Goal: Task Accomplishment & Management: Complete application form

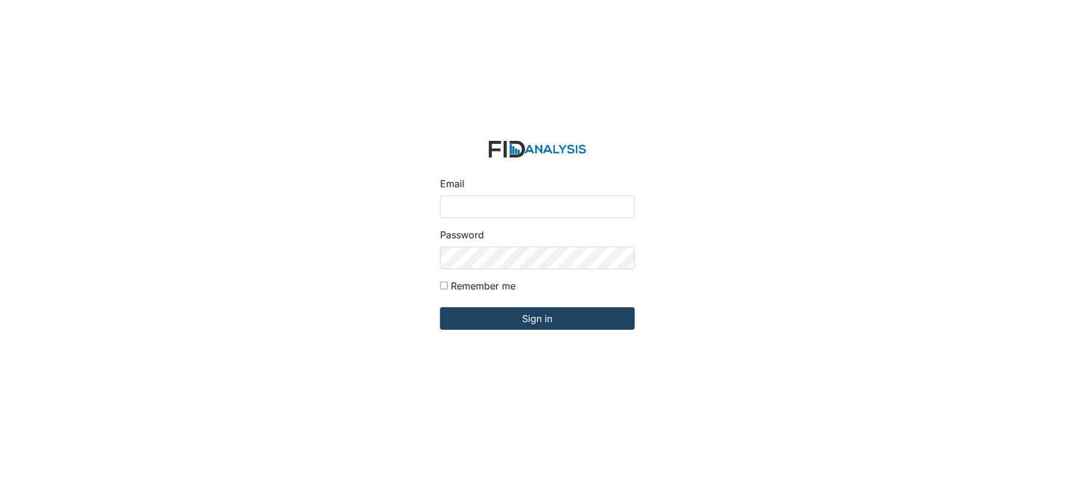
type input "[EMAIL_ADDRESS][DOMAIN_NAME]"
click at [548, 320] on input "Sign in" at bounding box center [537, 318] width 195 height 23
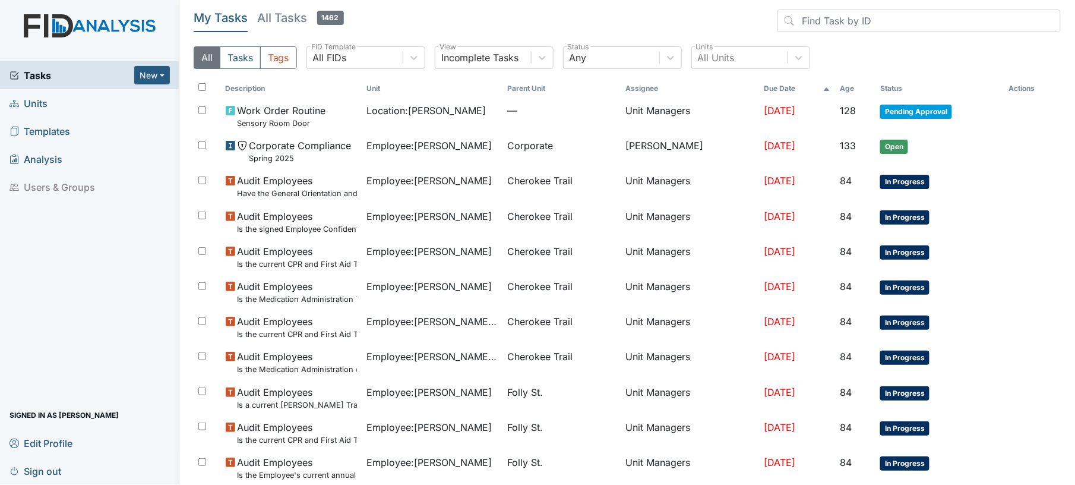
click at [50, 103] on link "Units" at bounding box center [89, 103] width 179 height 28
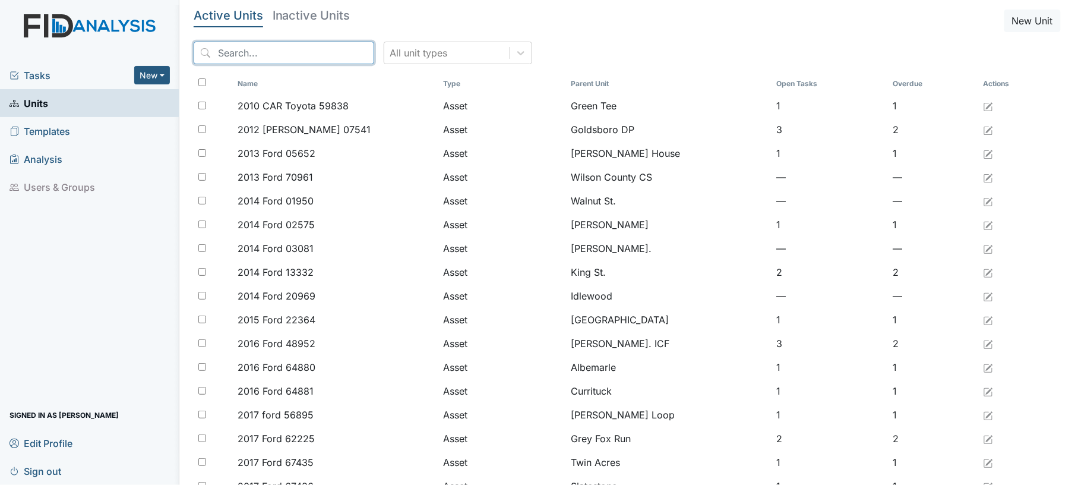
click at [288, 53] on input "search" at bounding box center [284, 53] width 181 height 23
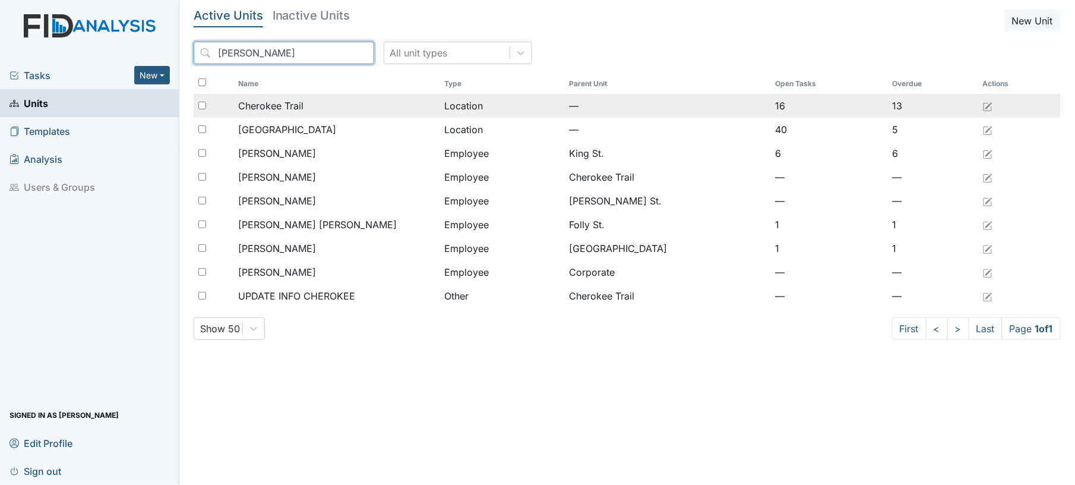
type input "cher"
click at [300, 110] on span "Cherokee Trail" at bounding box center [270, 106] width 65 height 14
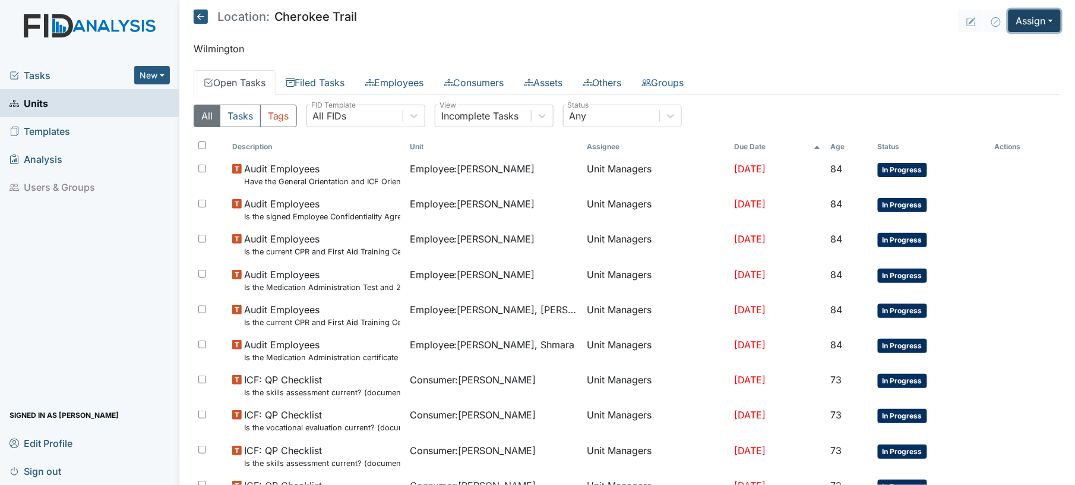
click at [1015, 26] on button "Assign" at bounding box center [1035, 21] width 52 height 23
click at [972, 51] on link "Assign Form" at bounding box center [1005, 48] width 107 height 19
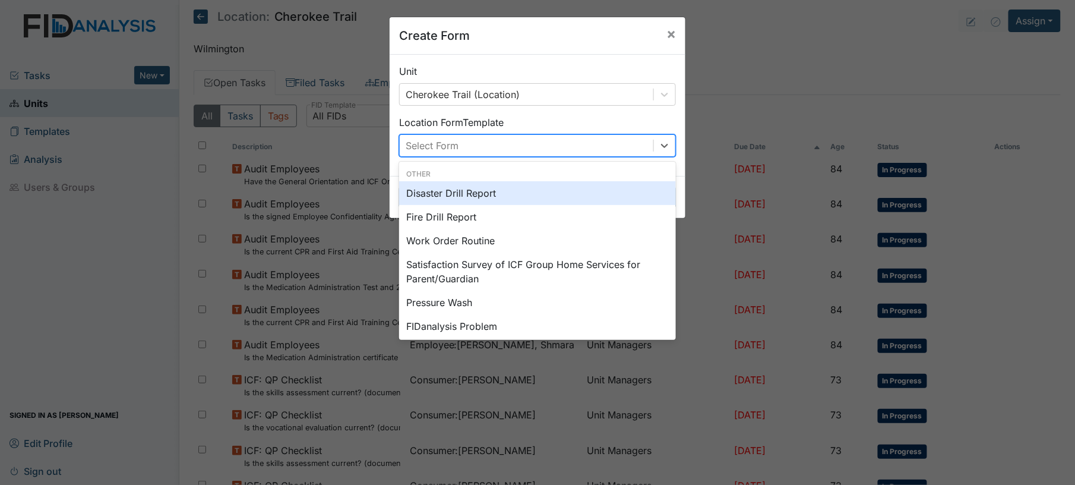
click at [516, 150] on div "Select Form" at bounding box center [527, 145] width 254 height 21
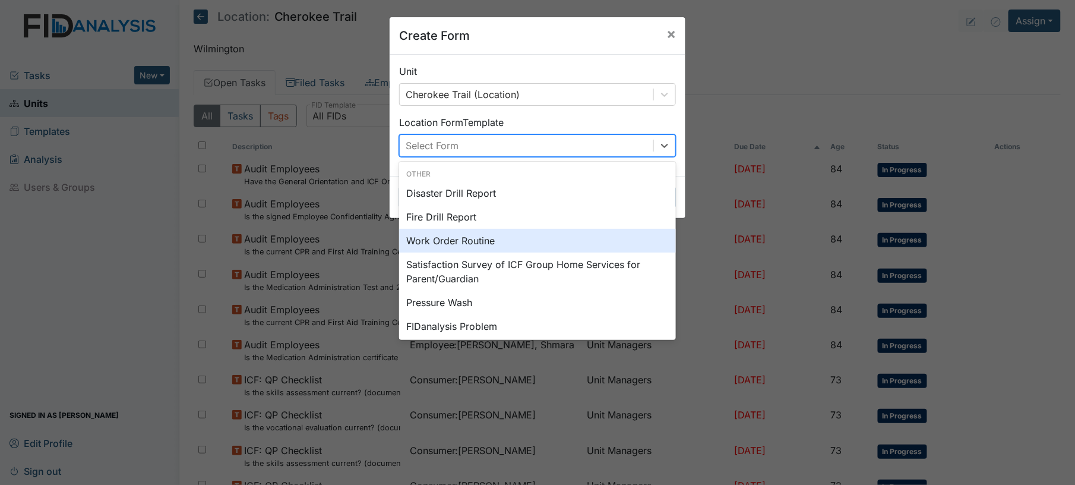
click at [512, 245] on div "Work Order Routine" at bounding box center [537, 241] width 277 height 24
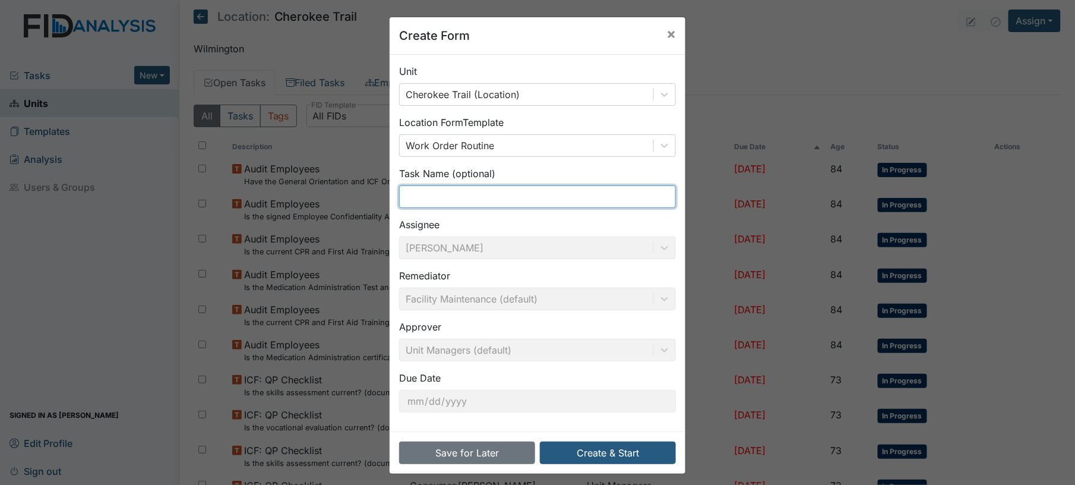
click at [526, 197] on input "text" at bounding box center [537, 196] width 277 height 23
type input "aw door"
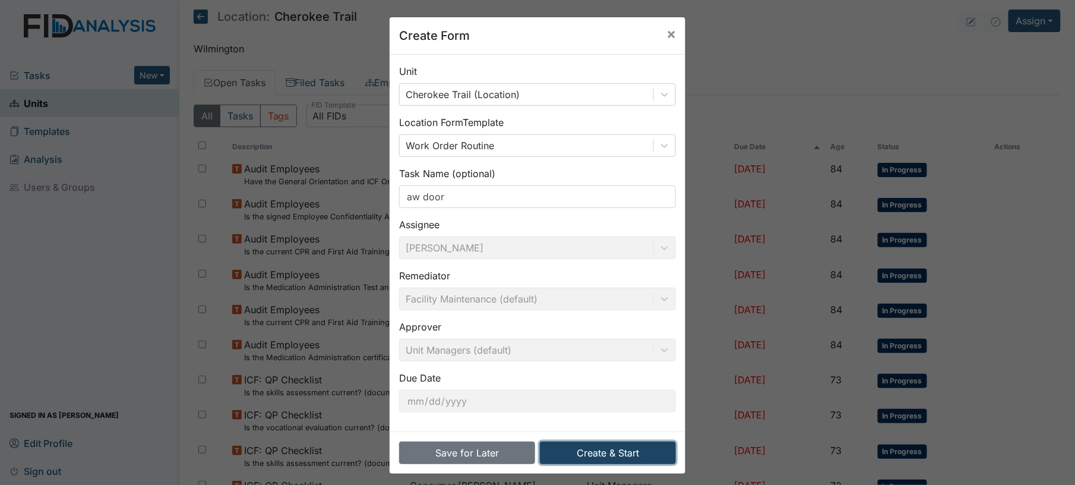
click at [628, 457] on button "Create & Start" at bounding box center [608, 452] width 136 height 23
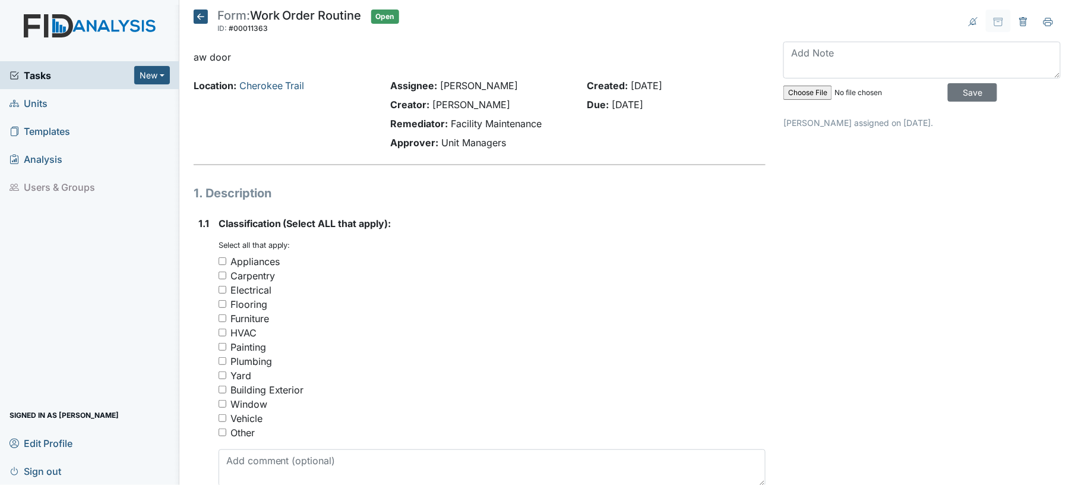
click at [219, 278] on input "Carpentry" at bounding box center [223, 275] width 8 height 8
checkbox input "true"
click at [339, 466] on textarea at bounding box center [493, 467] width 548 height 37
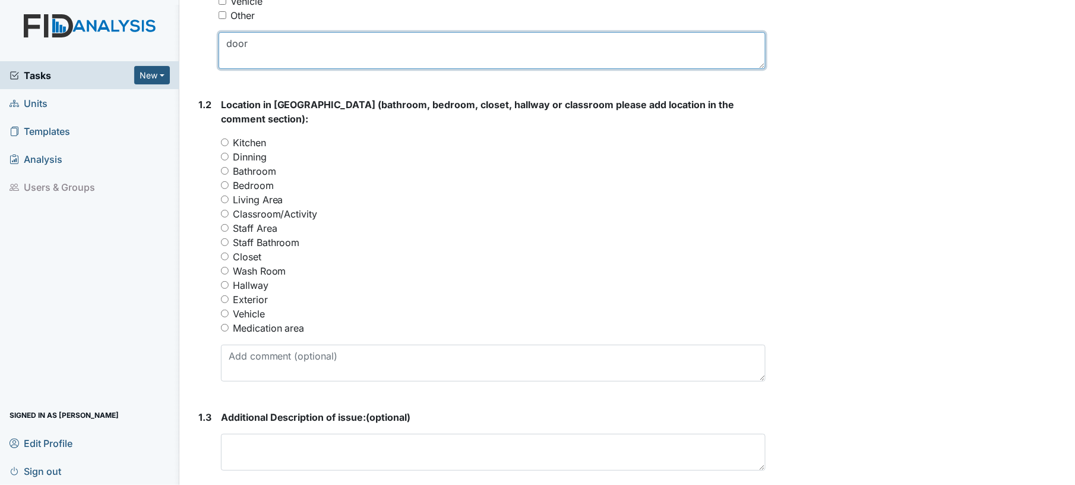
scroll to position [443, 0]
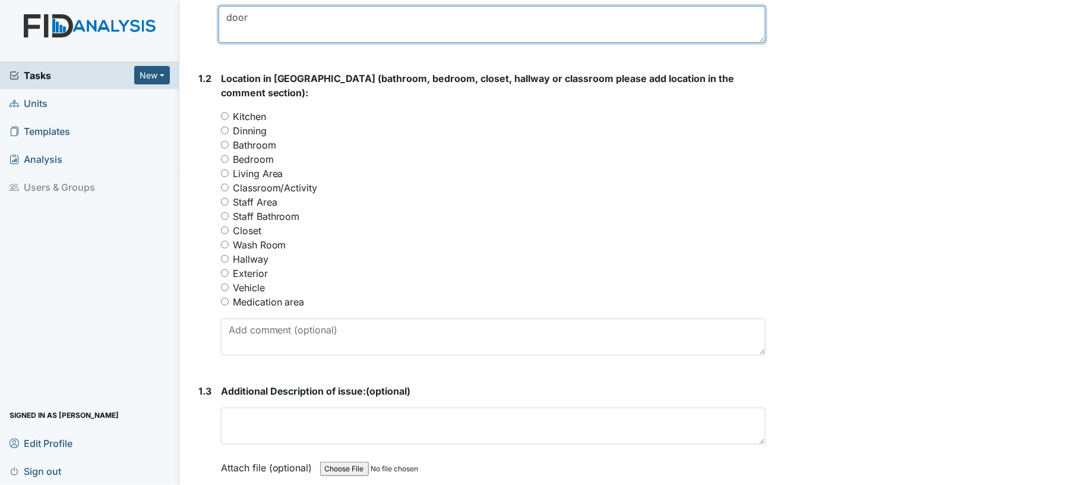
type textarea "door"
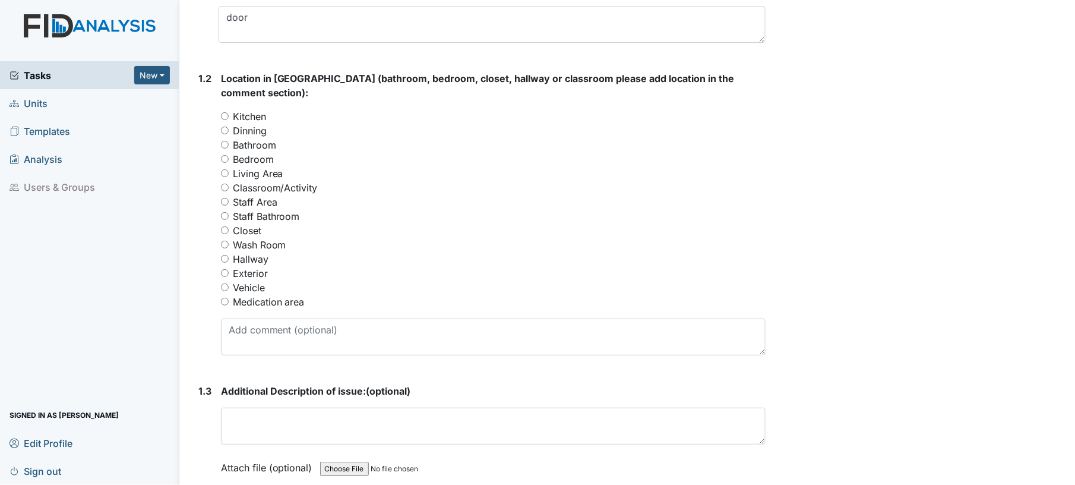
click at [226, 152] on div "Bedroom" at bounding box center [493, 159] width 545 height 14
click at [221, 152] on div "Bedroom" at bounding box center [493, 159] width 545 height 14
click at [222, 155] on input "Bedroom" at bounding box center [225, 159] width 8 height 8
radio input "true"
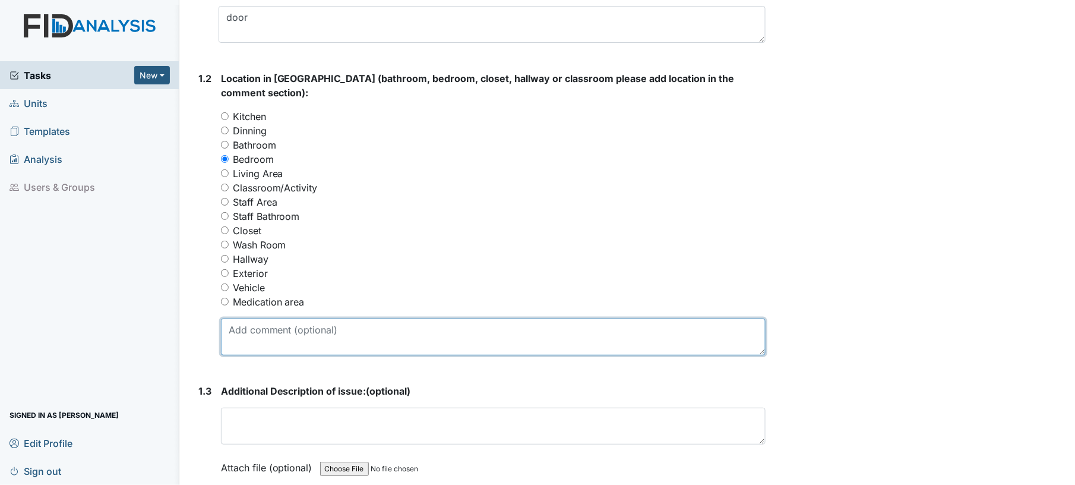
click at [273, 321] on textarea at bounding box center [493, 336] width 545 height 37
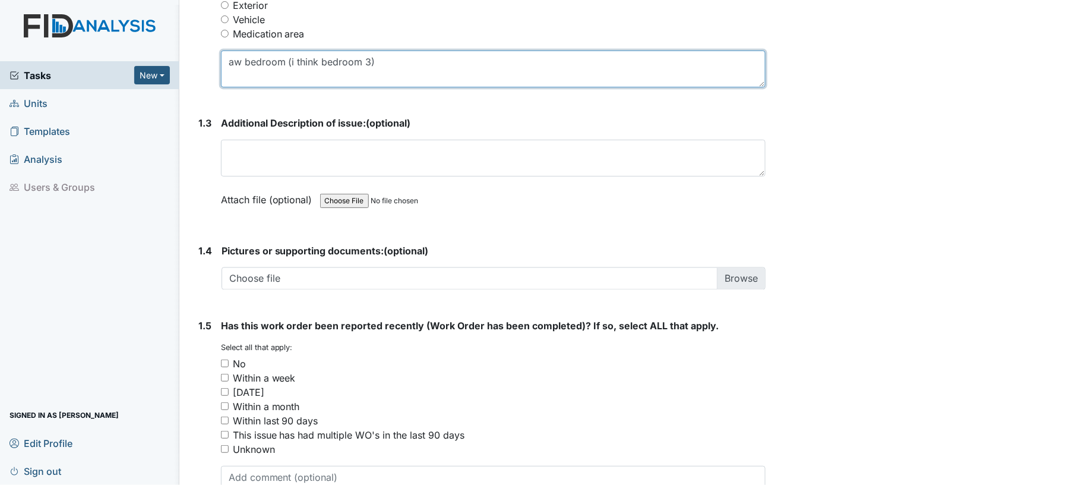
scroll to position [745, 0]
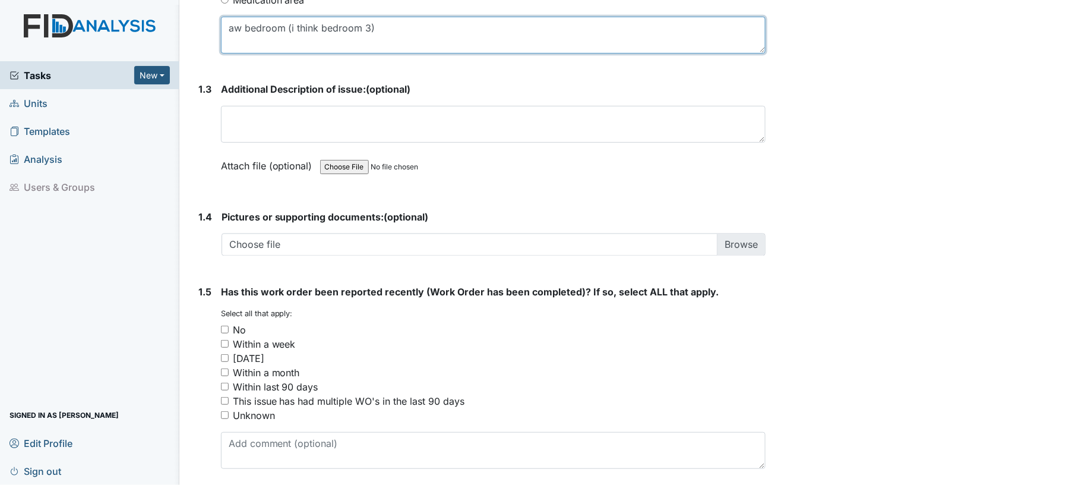
type textarea "aw bedroom (i think bedroom 3)"
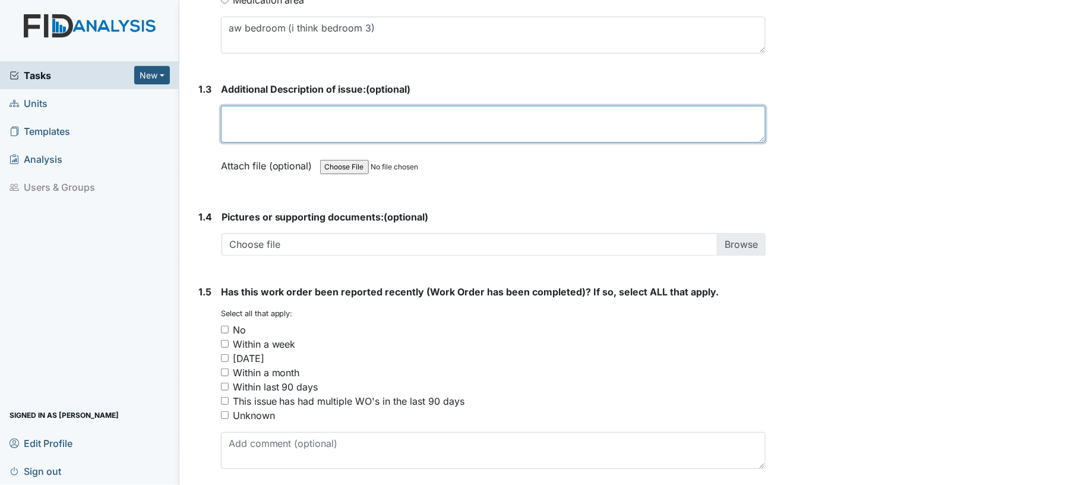
click at [452, 115] on textarea at bounding box center [493, 124] width 545 height 37
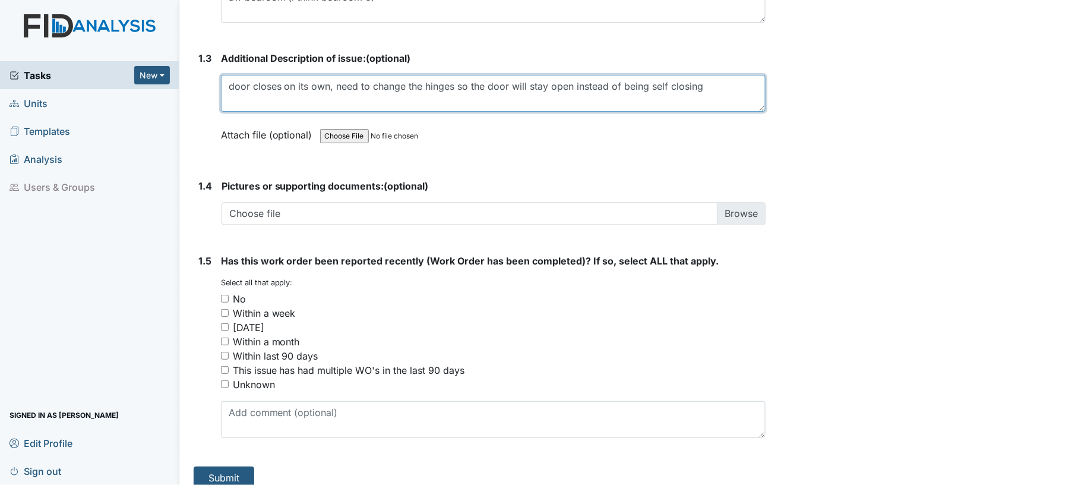
type textarea "door closes on its own, need to change the hinges so the door will stay open in…"
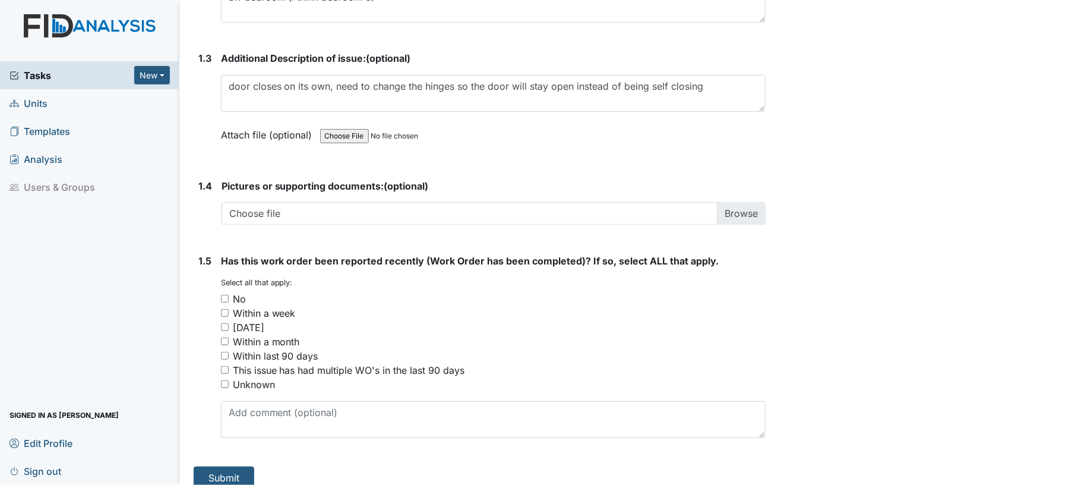
click at [226, 295] on input "No" at bounding box center [225, 299] width 8 height 8
checkbox input "true"
click at [233, 466] on button "Submit" at bounding box center [224, 477] width 61 height 23
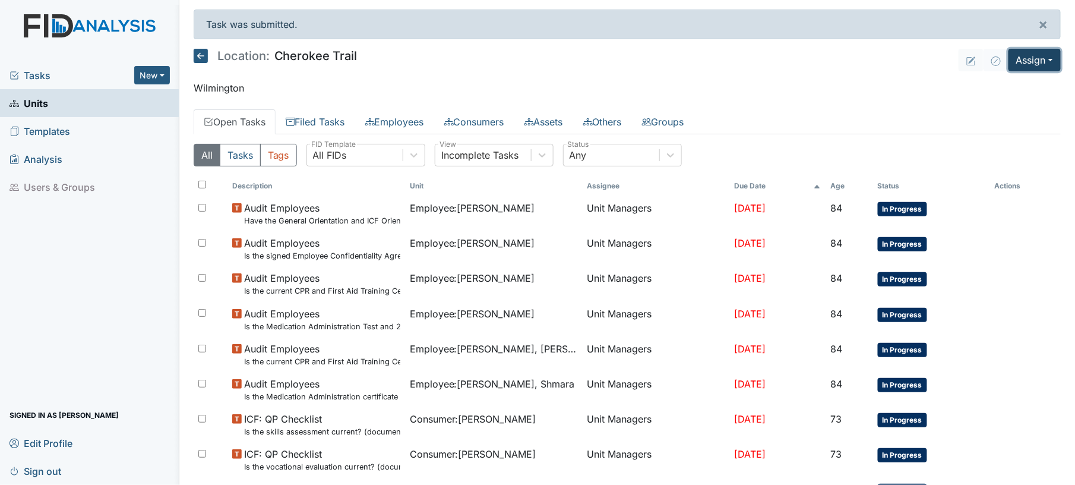
click at [1017, 63] on button "Assign" at bounding box center [1035, 60] width 52 height 23
click at [997, 87] on link "Assign Form" at bounding box center [1005, 87] width 107 height 19
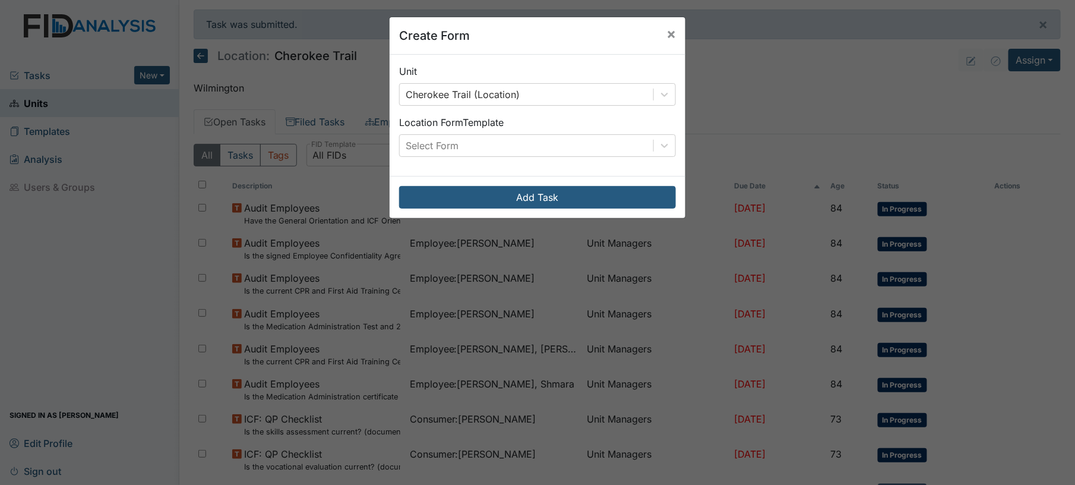
click at [541, 134] on div "Location Form Template Select Form" at bounding box center [537, 136] width 277 height 42
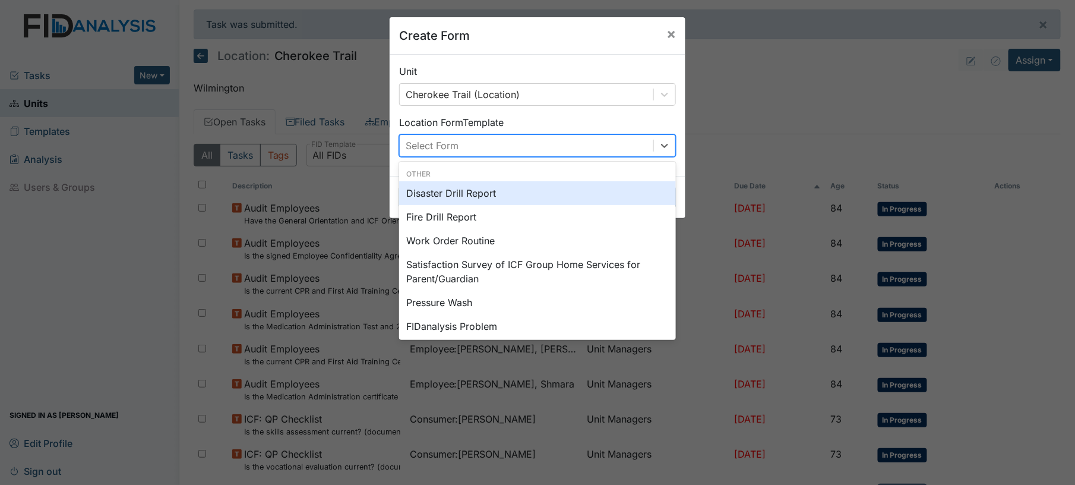
click at [540, 141] on div "Select Form" at bounding box center [527, 145] width 254 height 21
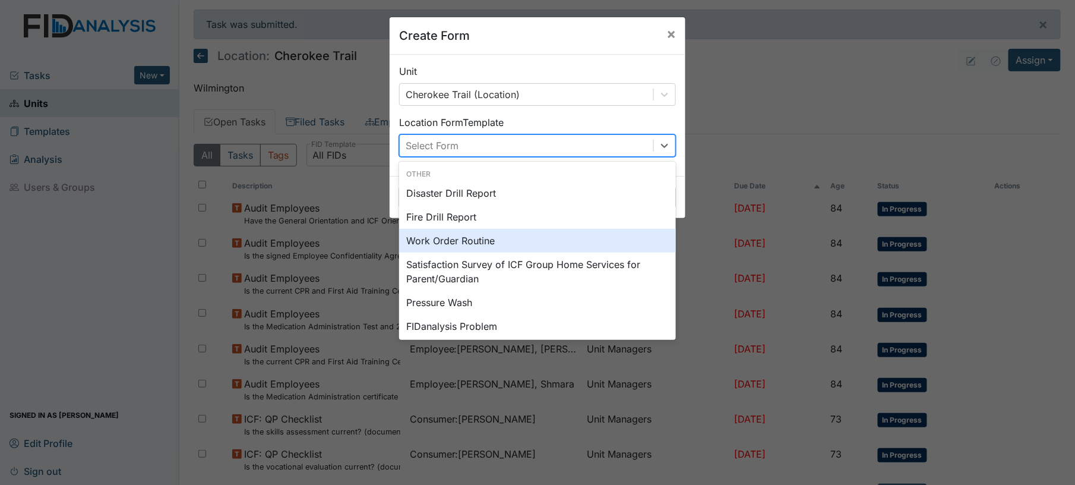
click at [536, 239] on div "Work Order Routine" at bounding box center [537, 241] width 277 height 24
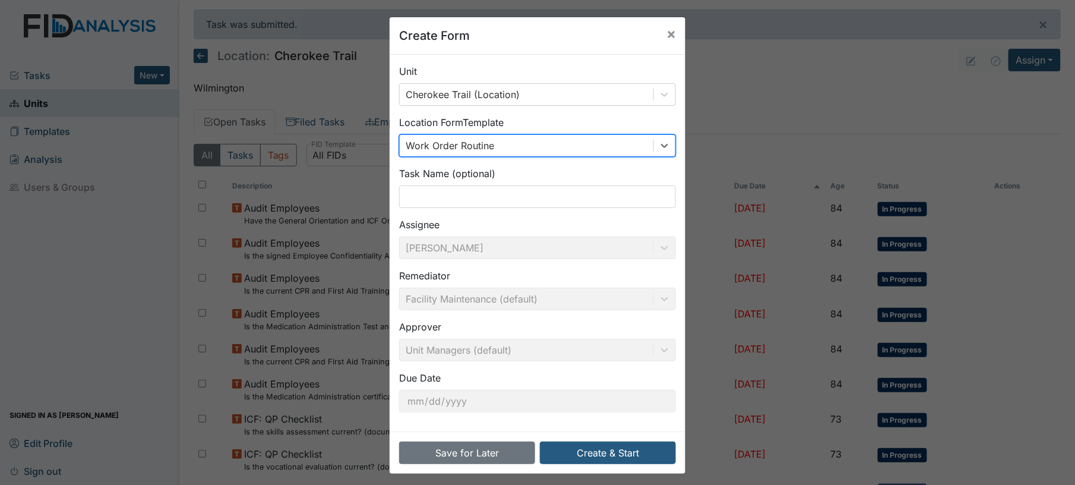
click at [503, 177] on div "Task Name (optional)" at bounding box center [537, 187] width 277 height 42
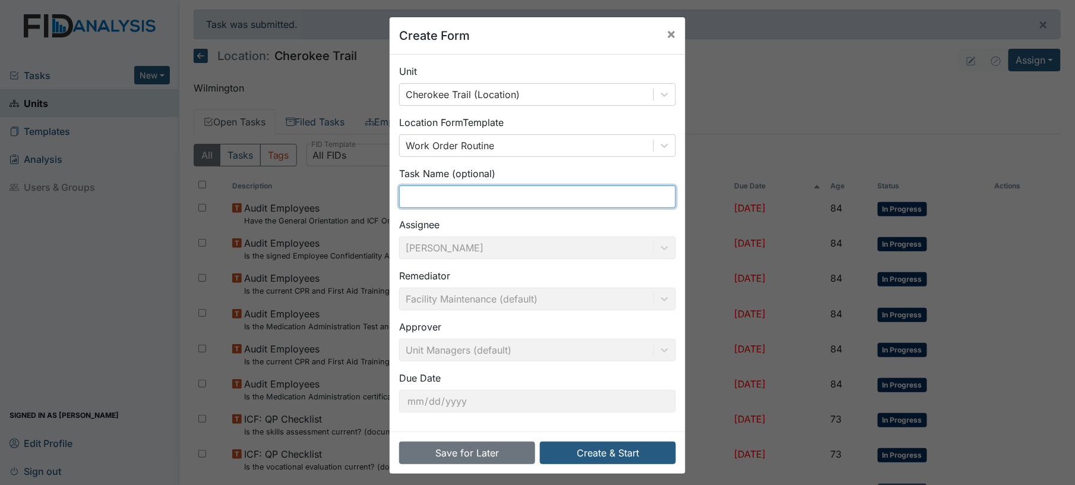
click at [503, 194] on input "text" at bounding box center [537, 196] width 277 height 23
type input "dryer vent"
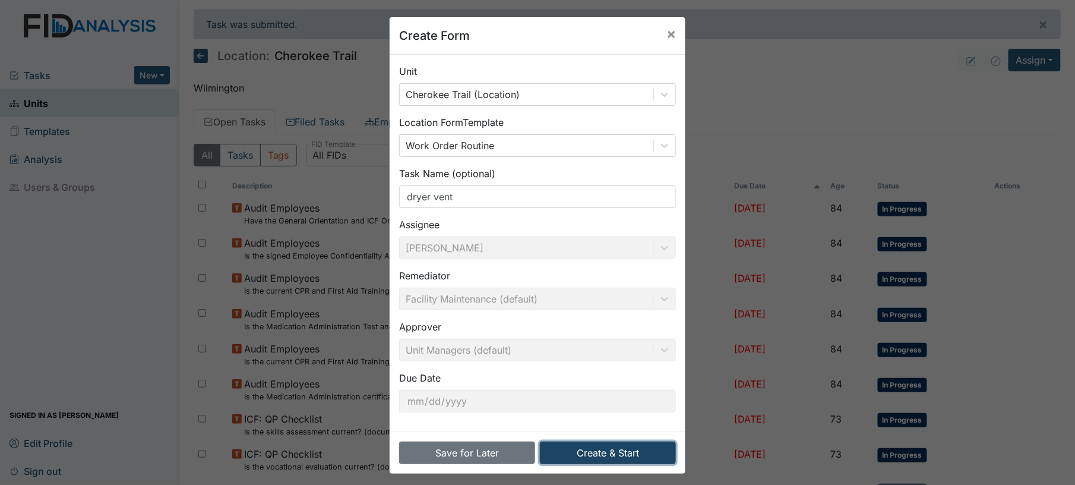
click at [602, 454] on button "Create & Start" at bounding box center [608, 452] width 136 height 23
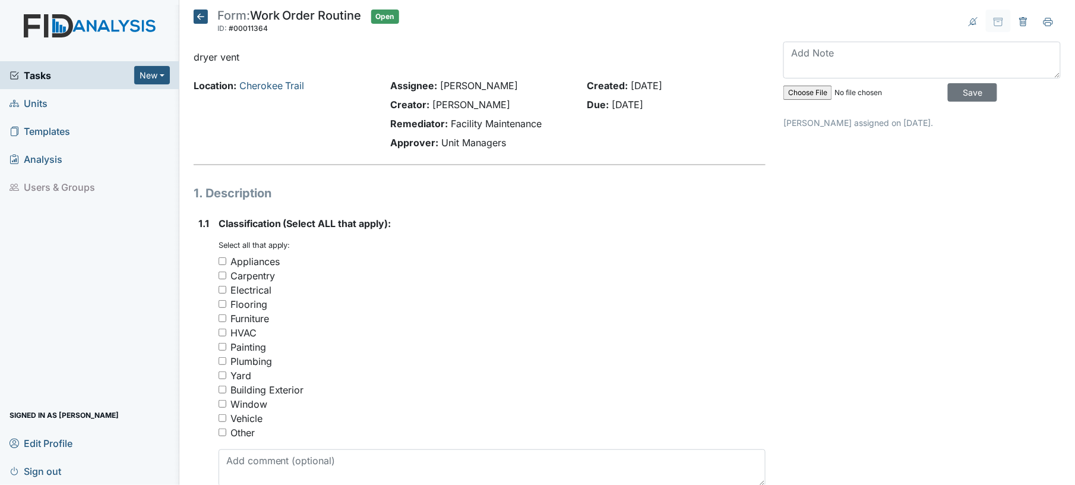
click at [220, 434] on input "Other" at bounding box center [223, 432] width 8 height 8
checkbox input "true"
click at [238, 457] on textarea at bounding box center [493, 467] width 548 height 37
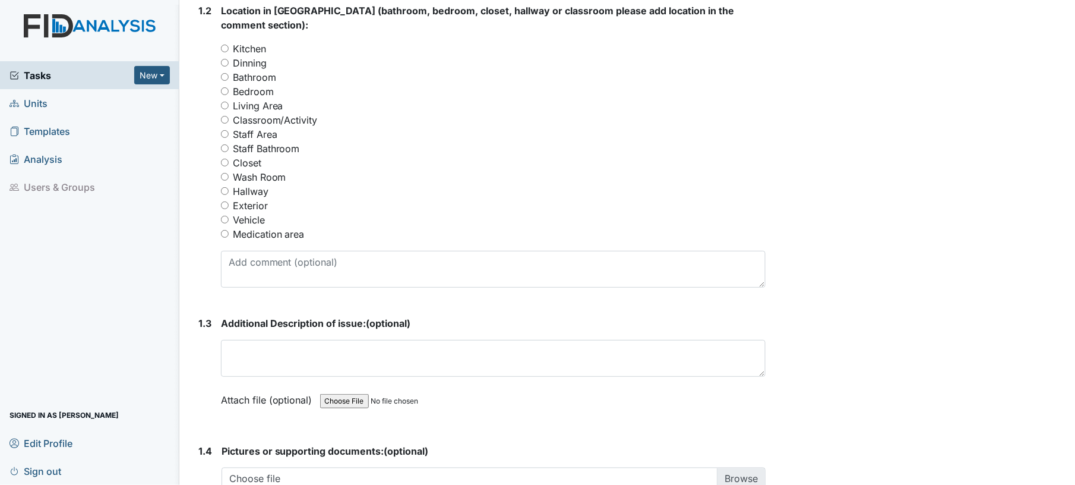
scroll to position [522, 0]
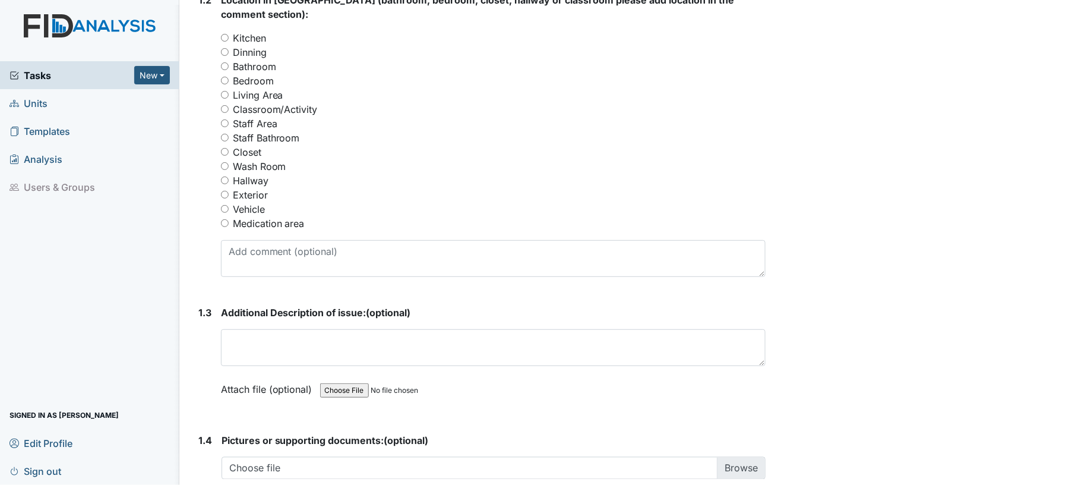
type textarea "dryer vent"
click at [224, 148] on input "Closet" at bounding box center [225, 152] width 8 height 8
radio input "true"
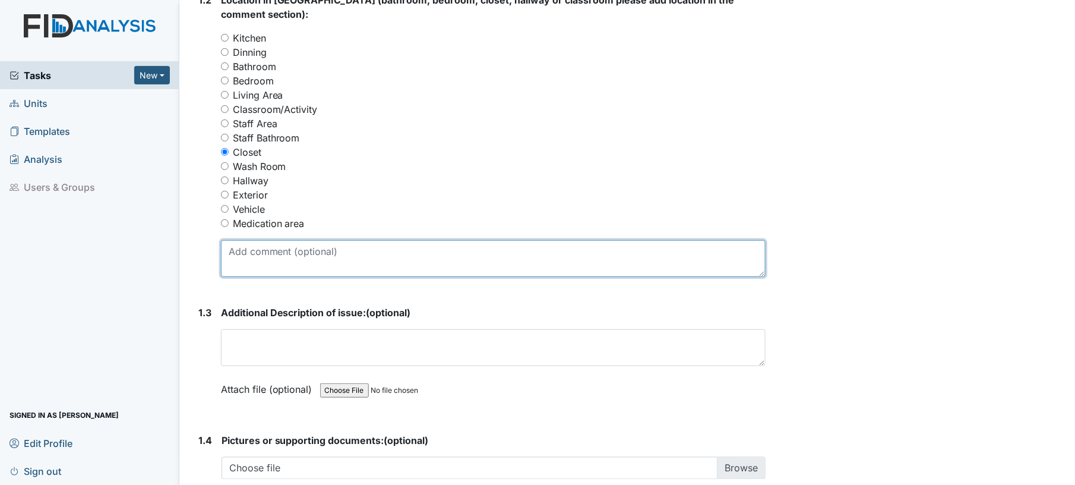
click at [252, 245] on textarea at bounding box center [493, 258] width 545 height 37
type textarea "laundry room"
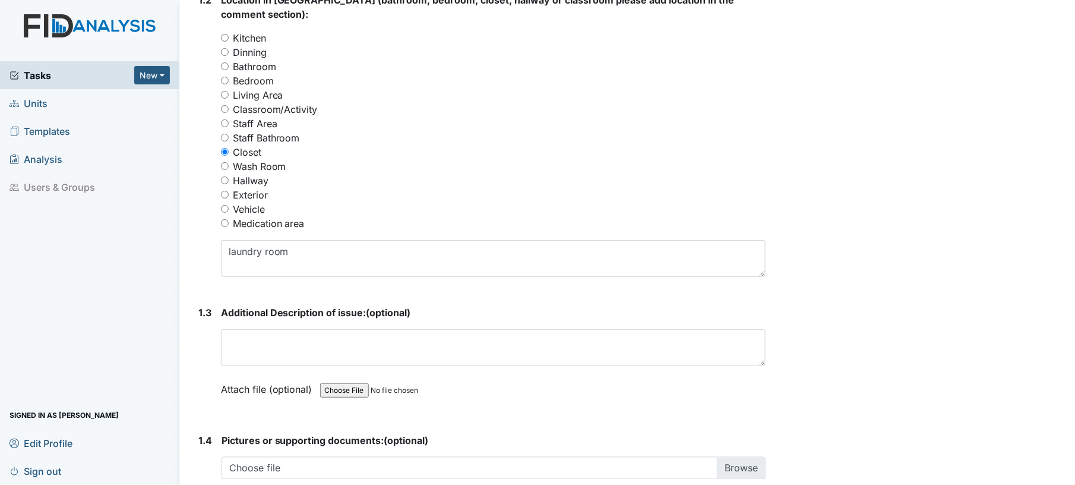
click at [226, 162] on input "Wash Room" at bounding box center [225, 166] width 8 height 8
radio input "true"
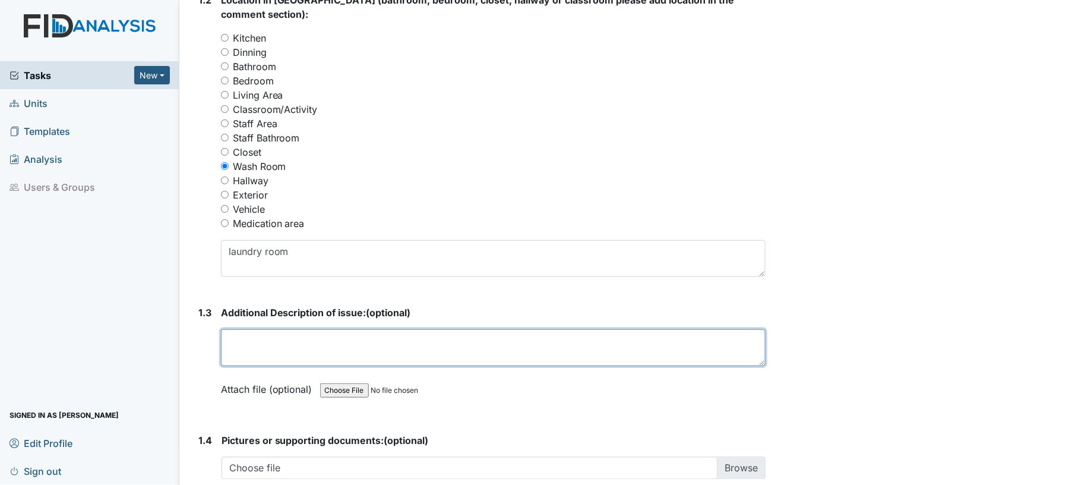
click at [387, 333] on textarea at bounding box center [493, 347] width 545 height 37
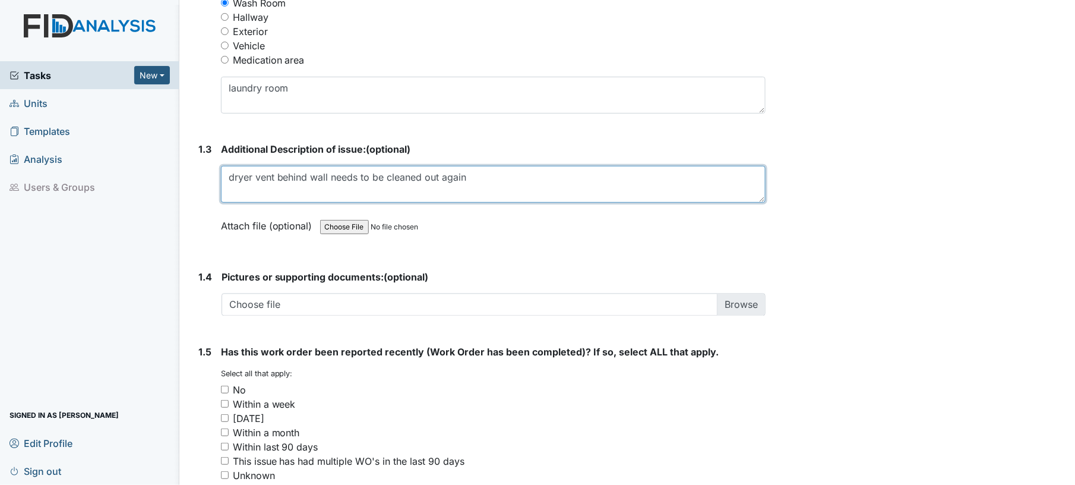
scroll to position [776, 0]
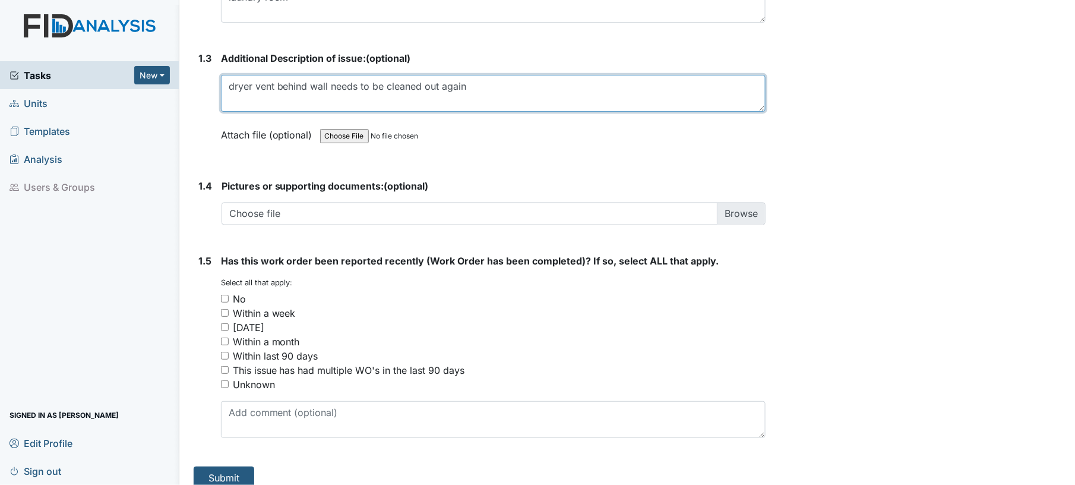
type textarea "dryer vent behind wall needs to be cleaned out again"
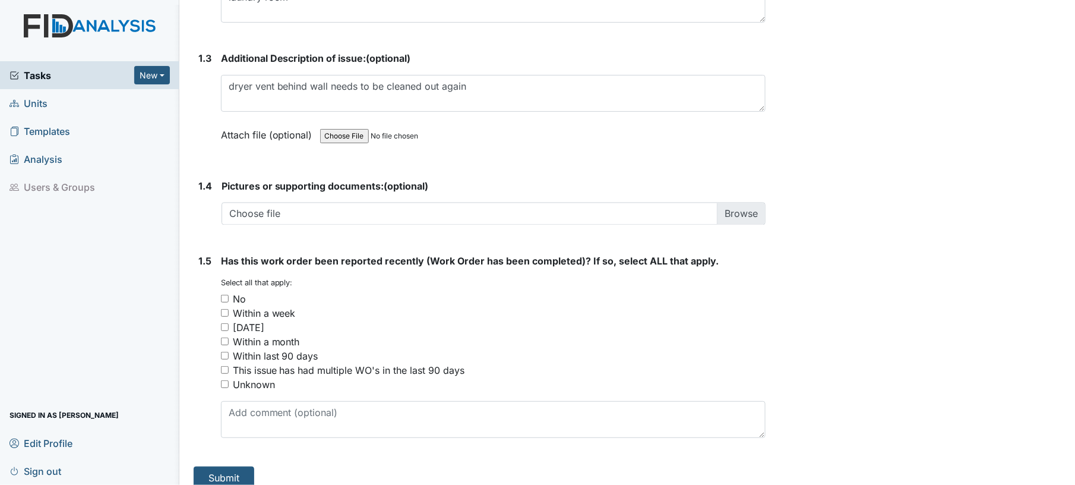
click at [226, 295] on input "No" at bounding box center [225, 299] width 8 height 8
checkbox input "true"
click at [231, 466] on button "Submit" at bounding box center [224, 477] width 61 height 23
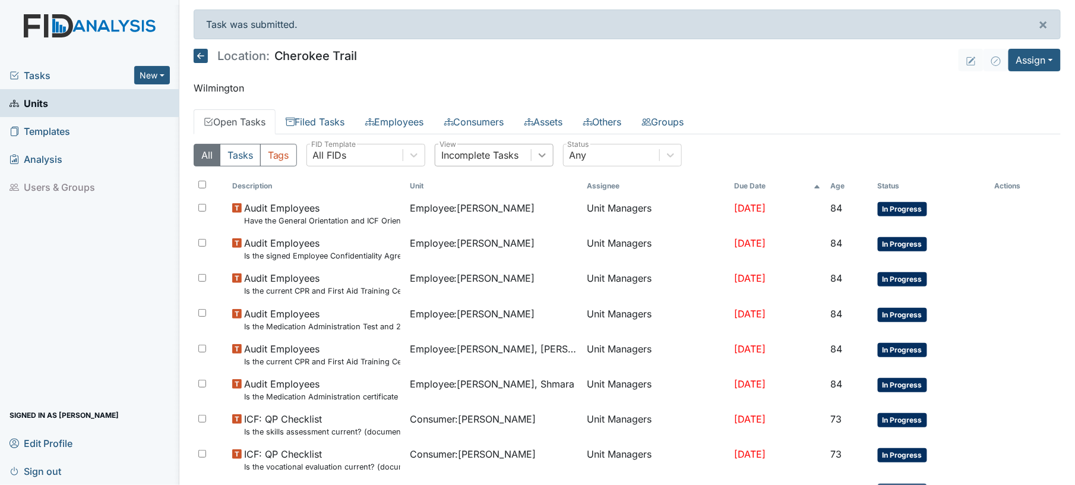
click at [544, 163] on div at bounding box center [542, 154] width 21 height 21
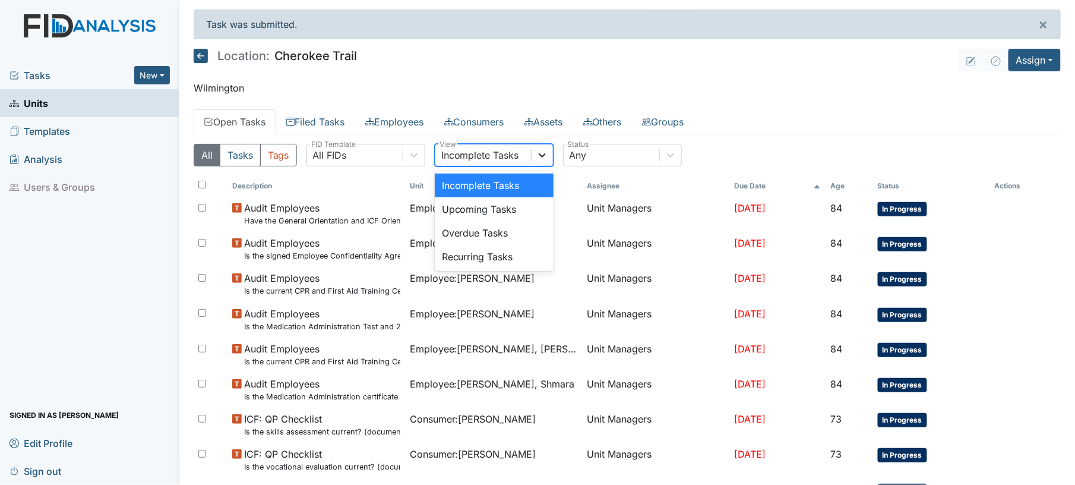
click at [539, 160] on icon at bounding box center [542, 155] width 12 height 12
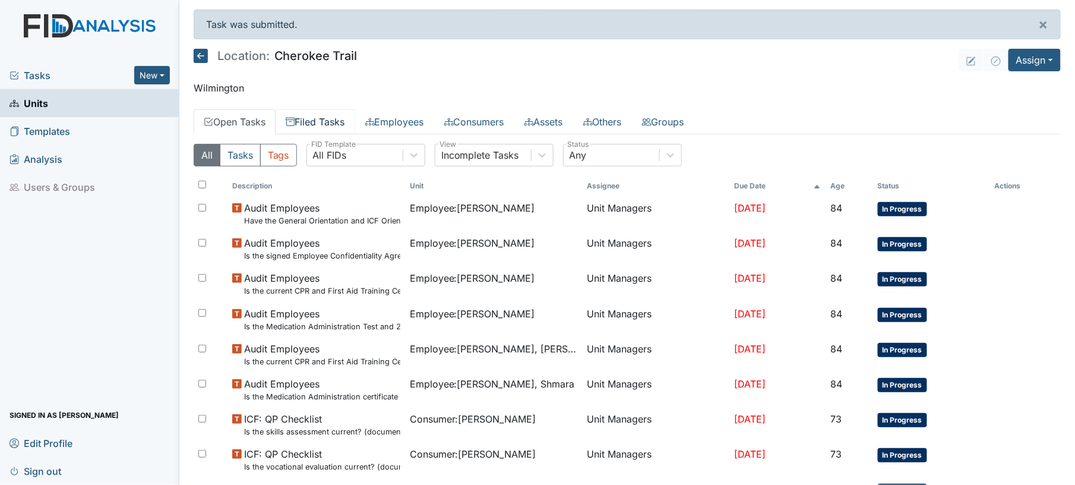
click at [326, 127] on link "Filed Tasks" at bounding box center [316, 121] width 80 height 25
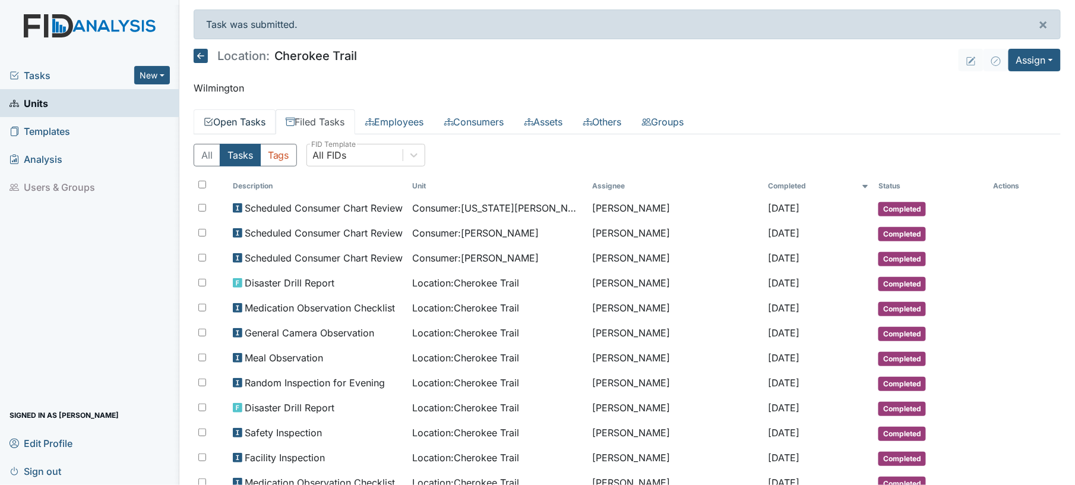
click at [231, 131] on link "Open Tasks" at bounding box center [235, 121] width 82 height 25
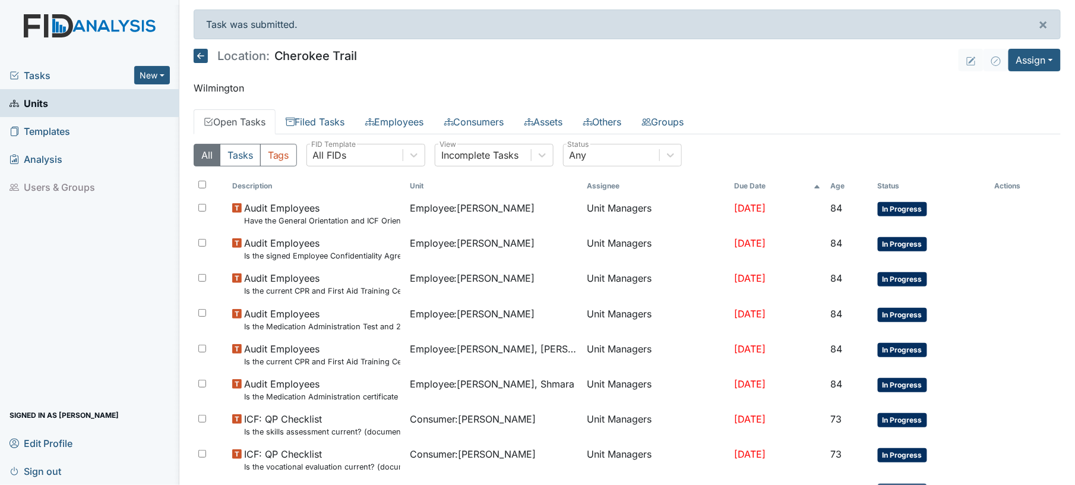
click at [36, 79] on span "Tasks" at bounding box center [72, 75] width 125 height 14
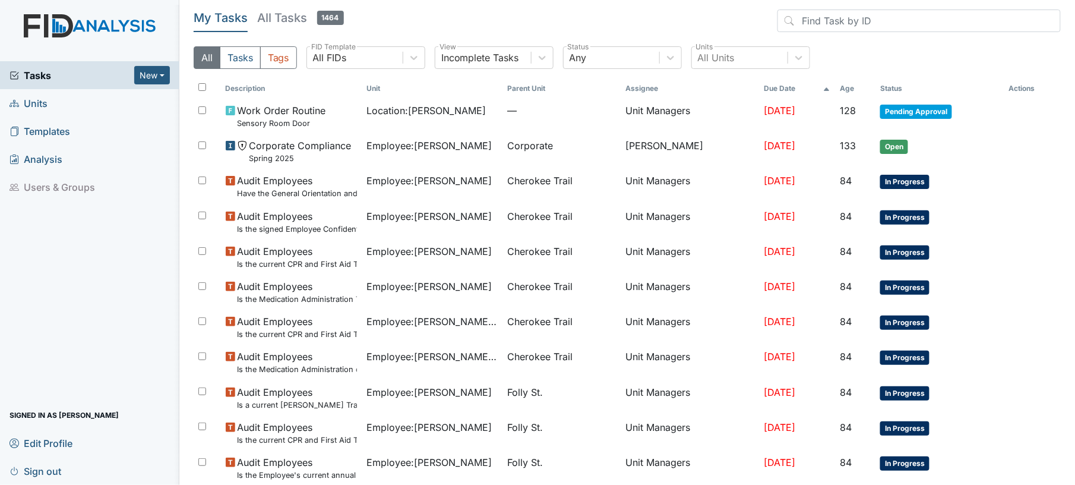
click at [27, 105] on span "Units" at bounding box center [29, 103] width 38 height 18
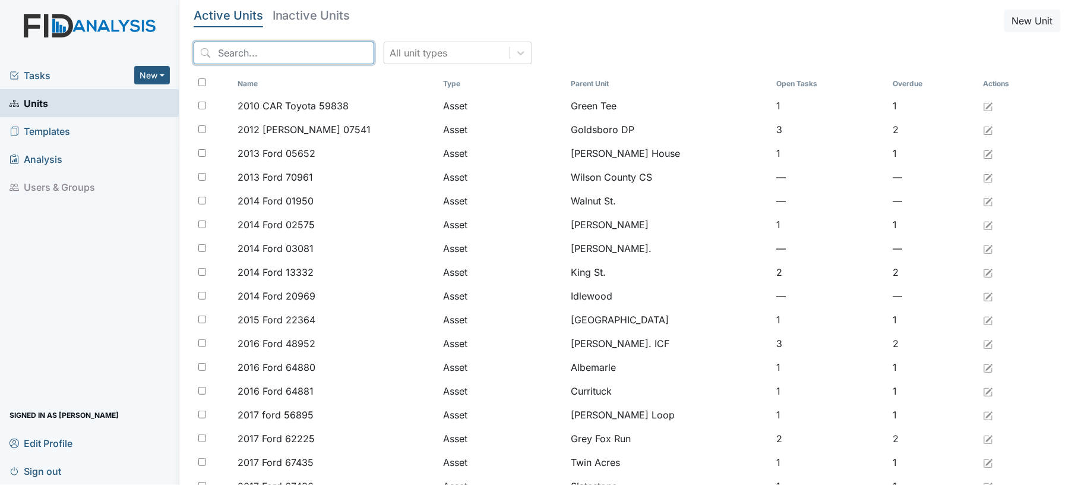
click at [264, 58] on input "search" at bounding box center [284, 53] width 181 height 23
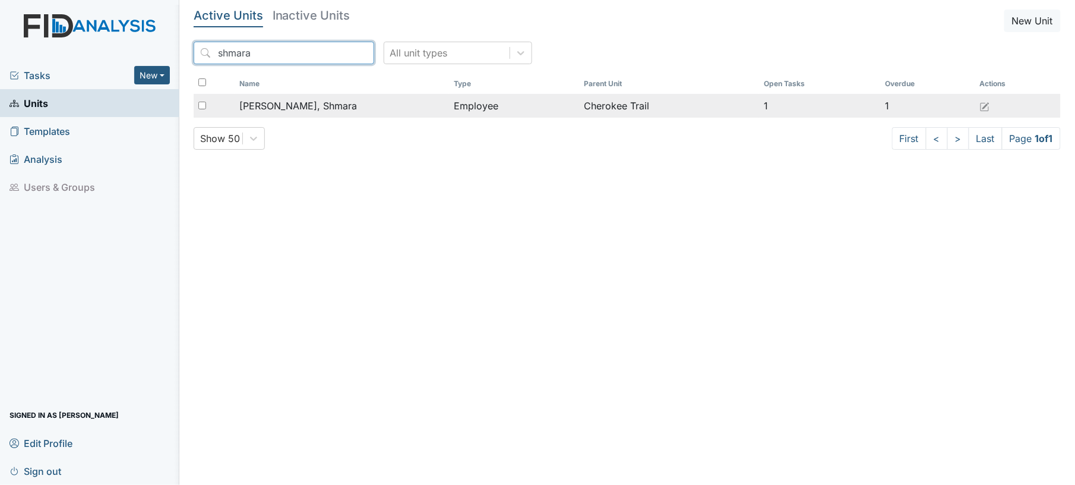
type input "shmara"
click at [319, 108] on div "[PERSON_NAME], Shmara" at bounding box center [341, 106] width 205 height 14
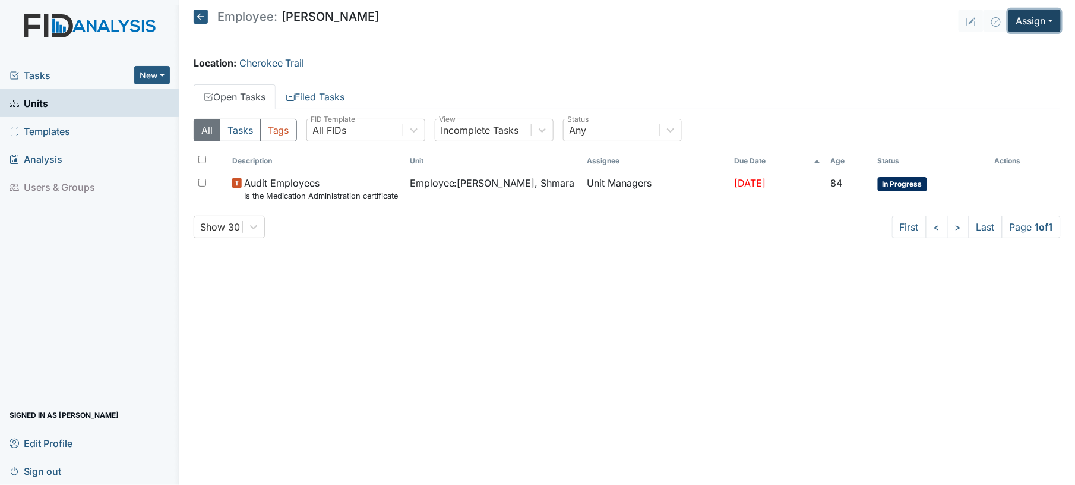
click at [1035, 24] on button "Assign" at bounding box center [1035, 21] width 52 height 23
click at [1018, 50] on link "Assign Form" at bounding box center [1005, 48] width 107 height 19
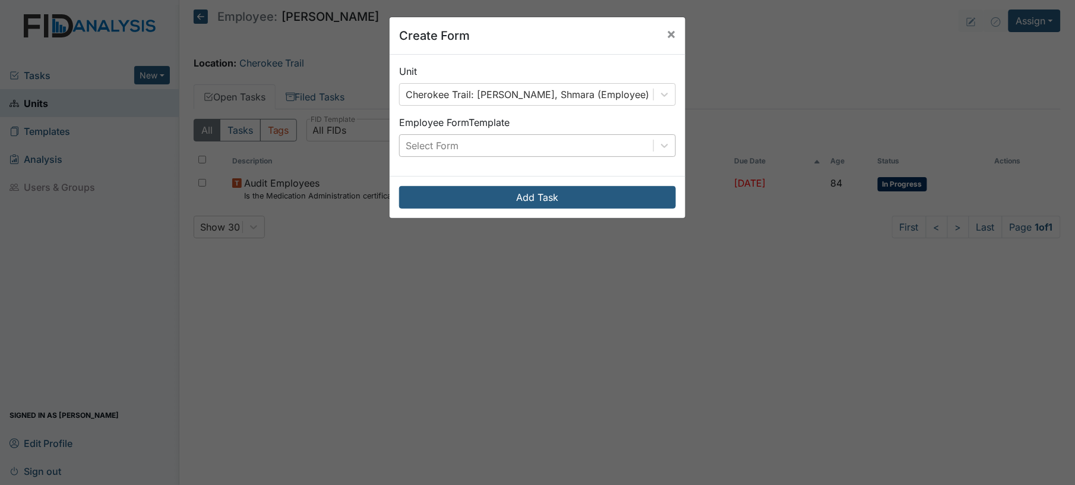
click at [583, 154] on div "Select Form" at bounding box center [527, 145] width 254 height 21
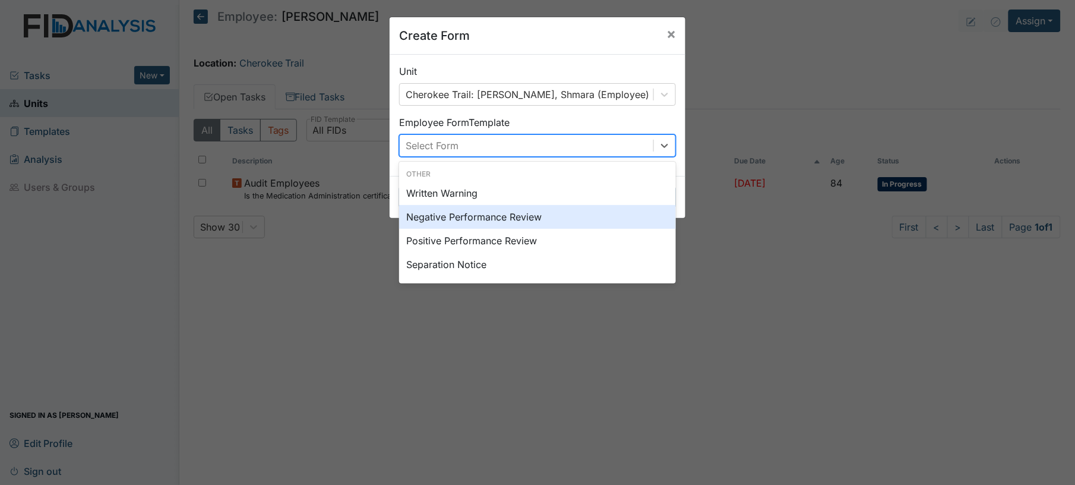
click at [522, 222] on div "Negative Performance Review" at bounding box center [537, 217] width 277 height 24
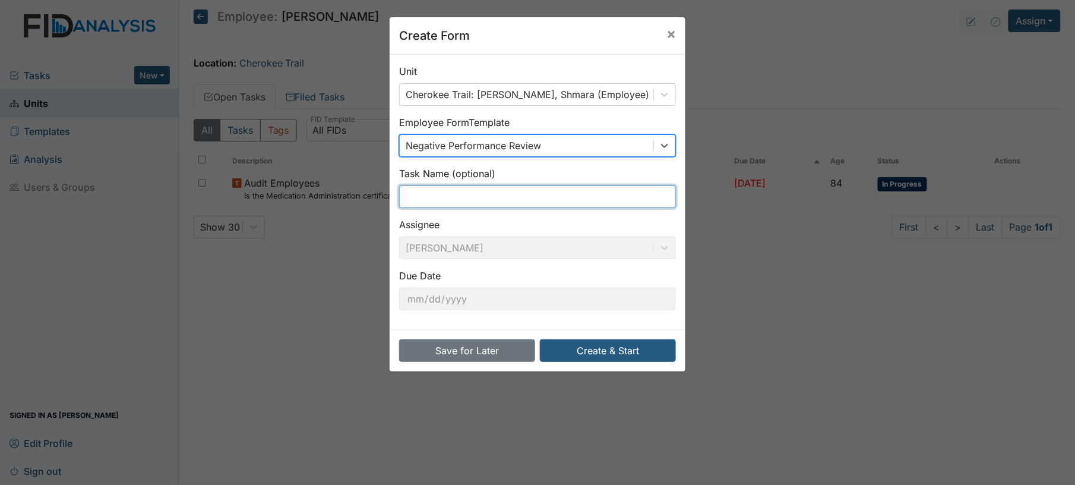
click at [490, 200] on input "text" at bounding box center [537, 196] width 277 height 23
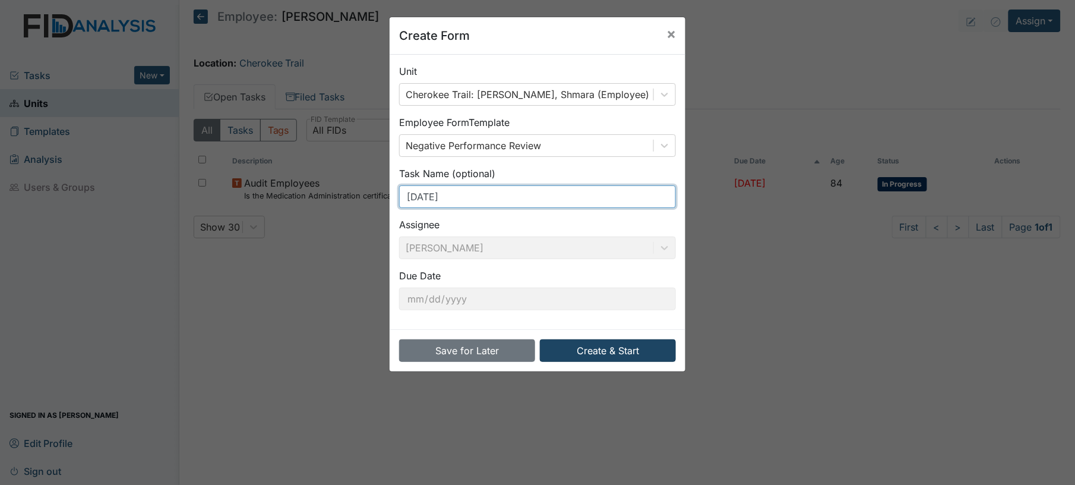
type input "[DATE]"
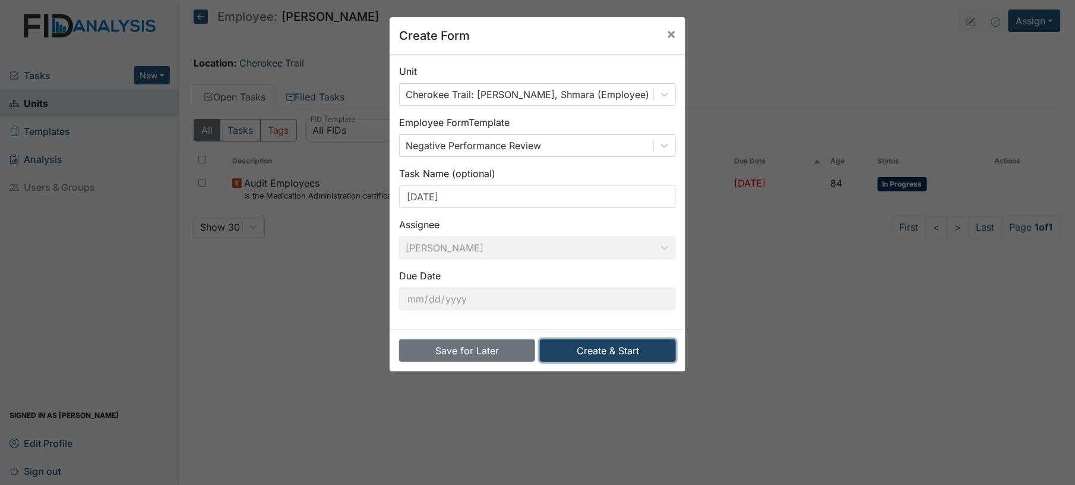
click at [604, 357] on button "Create & Start" at bounding box center [608, 350] width 136 height 23
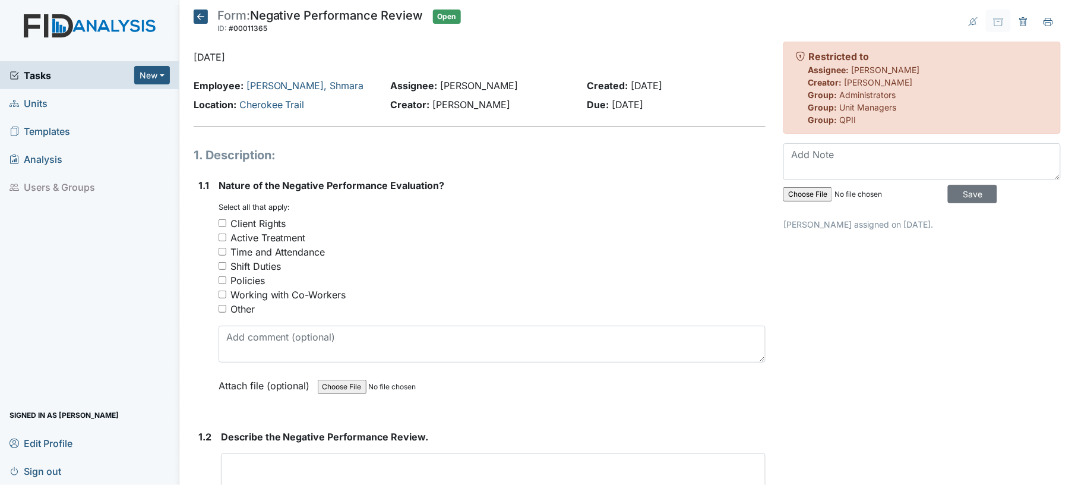
click at [220, 253] on input "Time and Attendance" at bounding box center [223, 252] width 8 height 8
checkbox input "true"
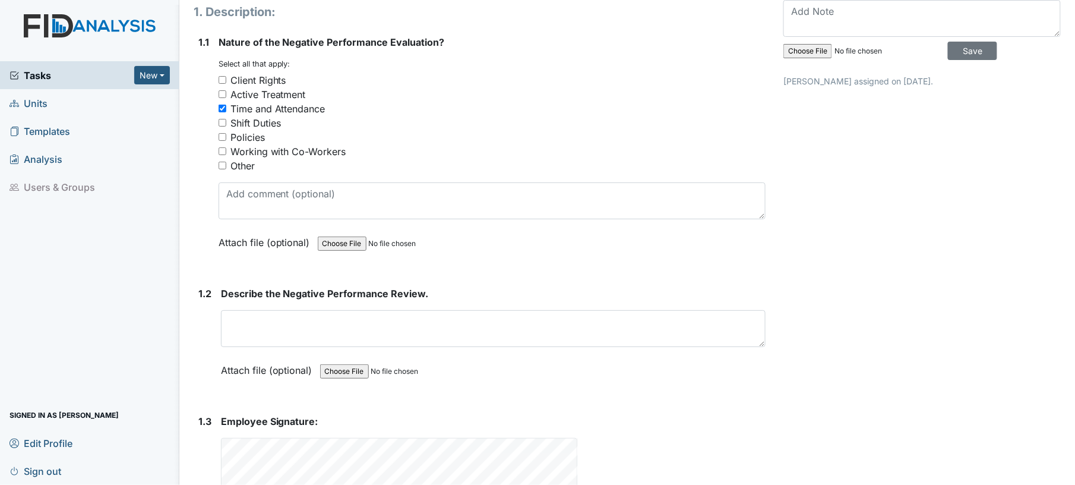
scroll to position [184, 0]
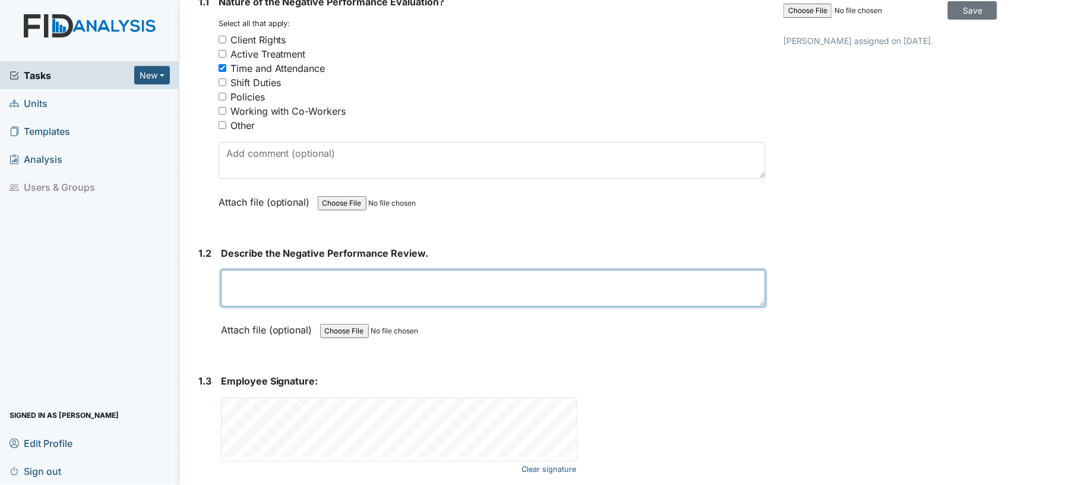
click at [428, 283] on textarea at bounding box center [493, 288] width 545 height 37
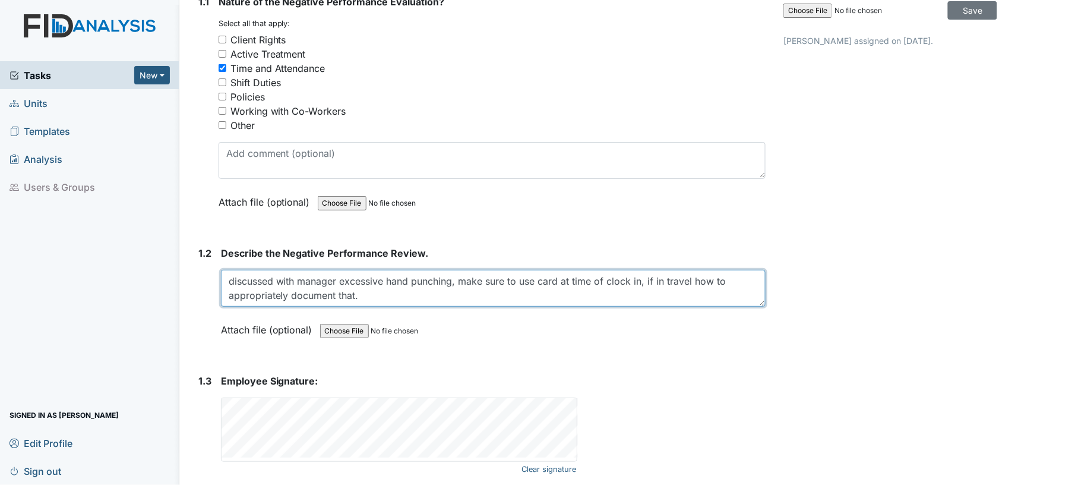
click at [374, 297] on textarea "discussed with manager excessive hand punching, make sure to use card at time o…" at bounding box center [493, 288] width 545 height 37
click at [402, 303] on textarea "discussed with manager excessive hand punching, make sure to use card at time o…" at bounding box center [493, 288] width 545 height 37
click at [538, 299] on textarea "discussed with manager excessive hand punching, make sure to use card at time o…" at bounding box center [493, 288] width 545 height 37
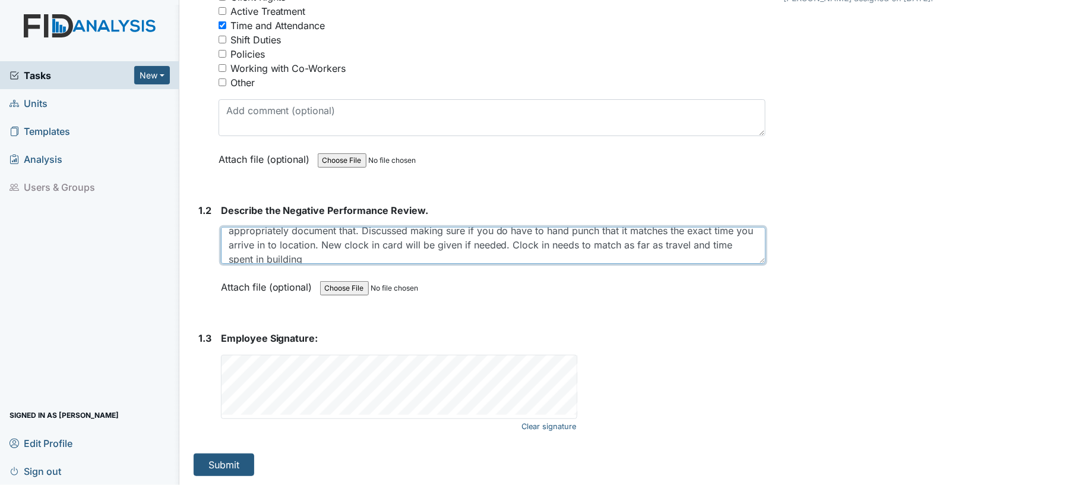
scroll to position [29, 0]
click at [371, 257] on textarea "discussed with manager excessive hand punching, make sure to use card at time o…" at bounding box center [493, 245] width 545 height 37
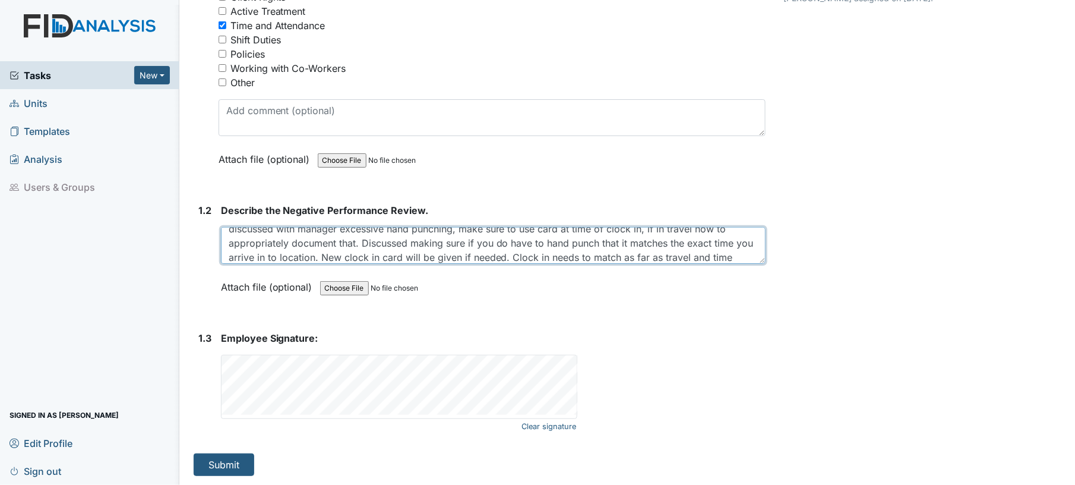
scroll to position [24, 0]
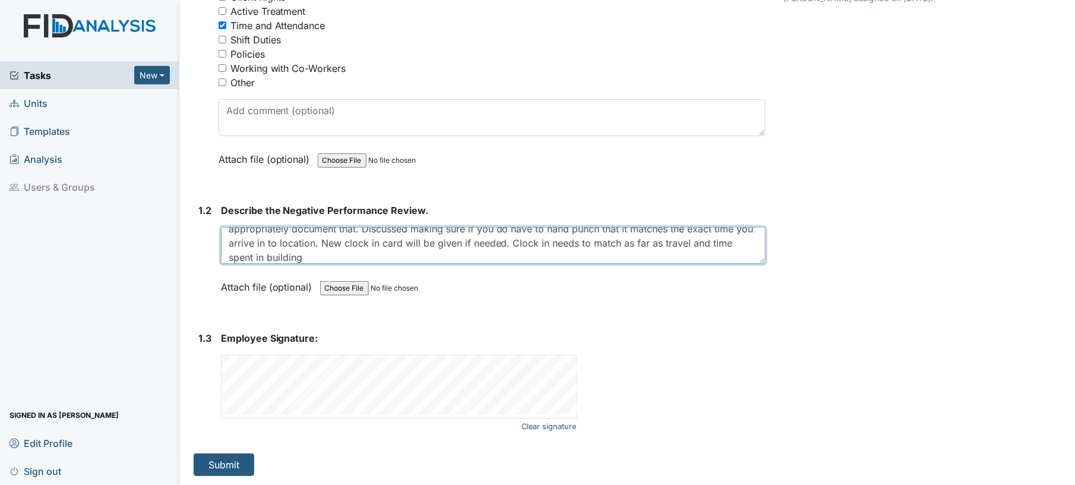
type textarea "discussed with manager excessive hand punching, make sure to use card at time o…"
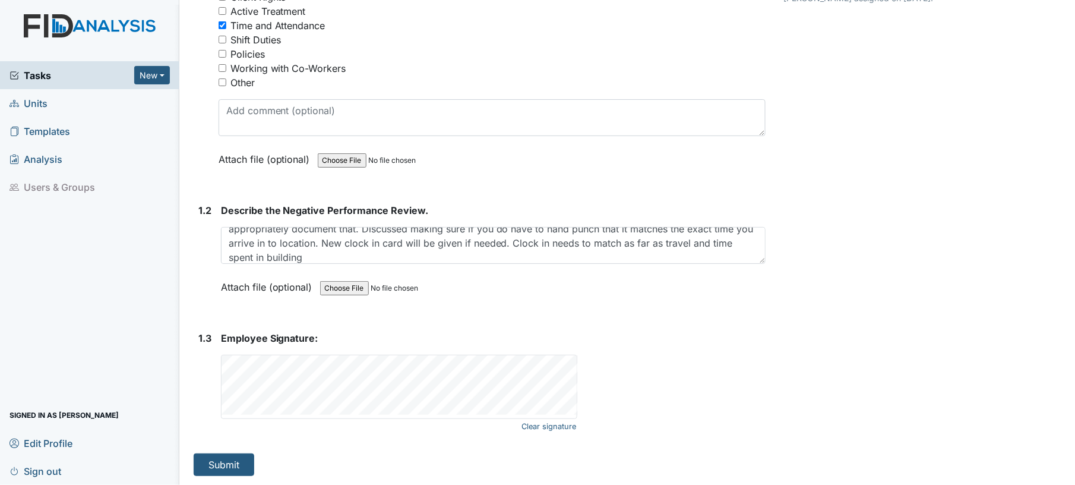
click at [594, 351] on div "Employee Signature: Clear signature This field is required." at bounding box center [493, 375] width 545 height 88
click at [238, 468] on button "Submit" at bounding box center [224, 464] width 61 height 23
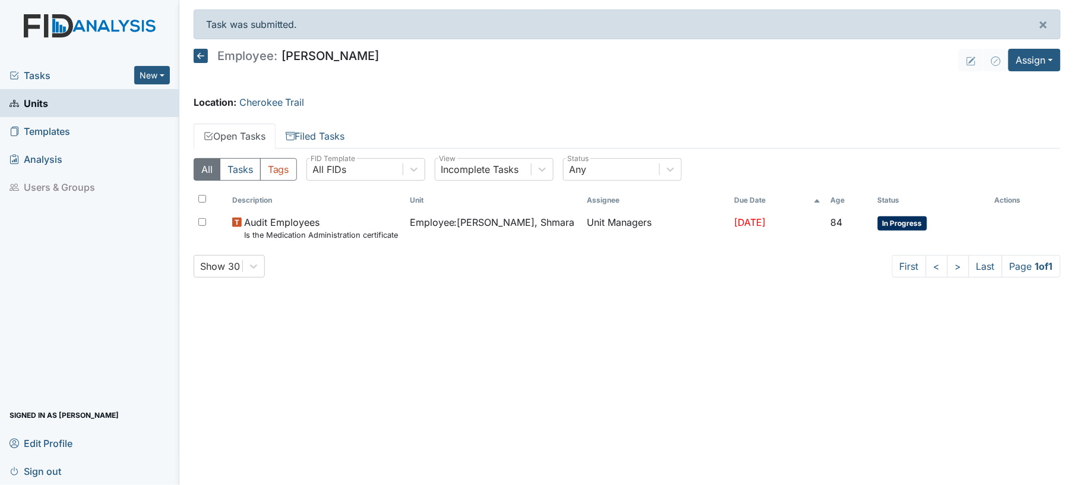
click at [593, 62] on header "Employee: [PERSON_NAME] Assign Assign Form Assign Inspection Assign Document As…" at bounding box center [627, 60] width 867 height 23
